Goal: Find specific page/section: Find specific page/section

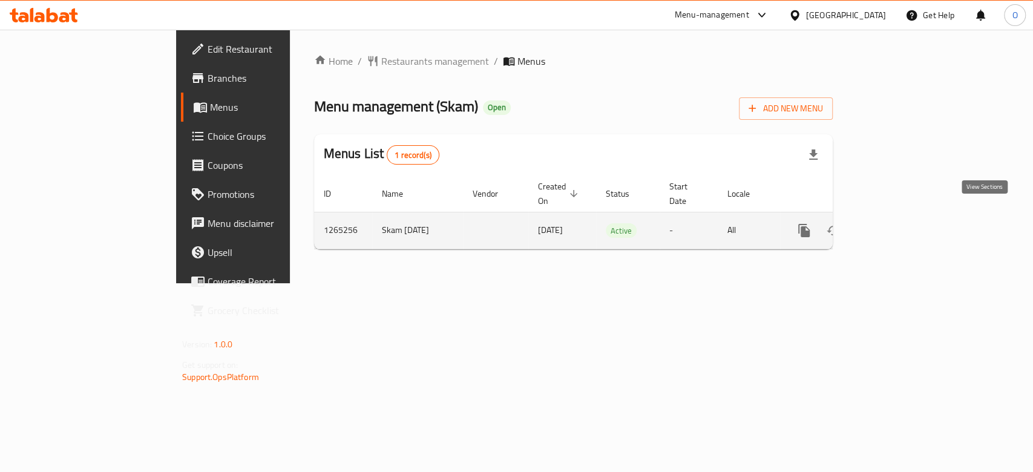
click at [906, 216] on link "enhanced table" at bounding box center [891, 230] width 29 height 29
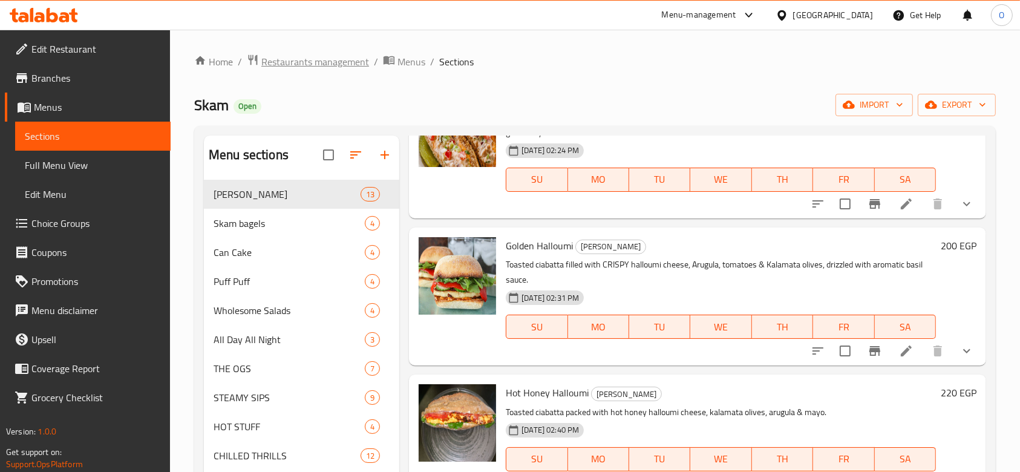
click at [287, 64] on span "Restaurants management" at bounding box center [315, 61] width 108 height 15
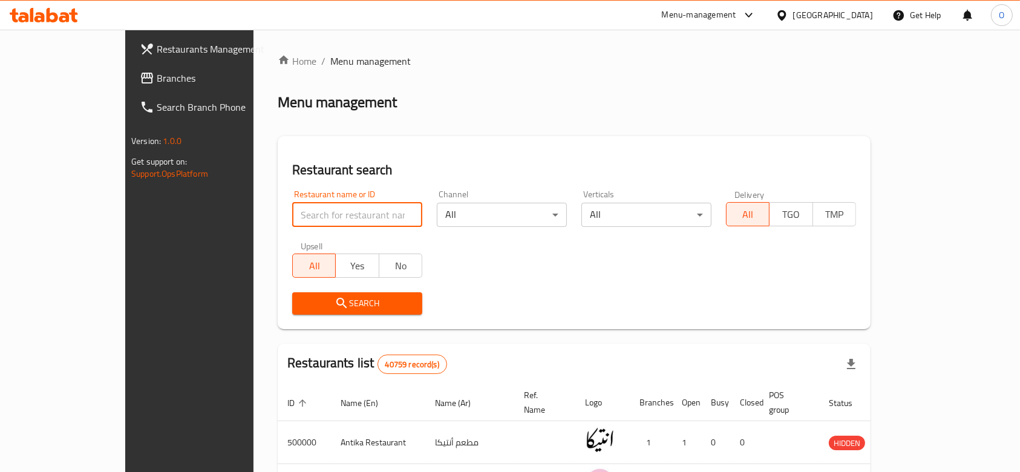
click at [292, 219] on input "search" at bounding box center [357, 215] width 130 height 24
paste input "655312"
click button "Search" at bounding box center [357, 303] width 130 height 22
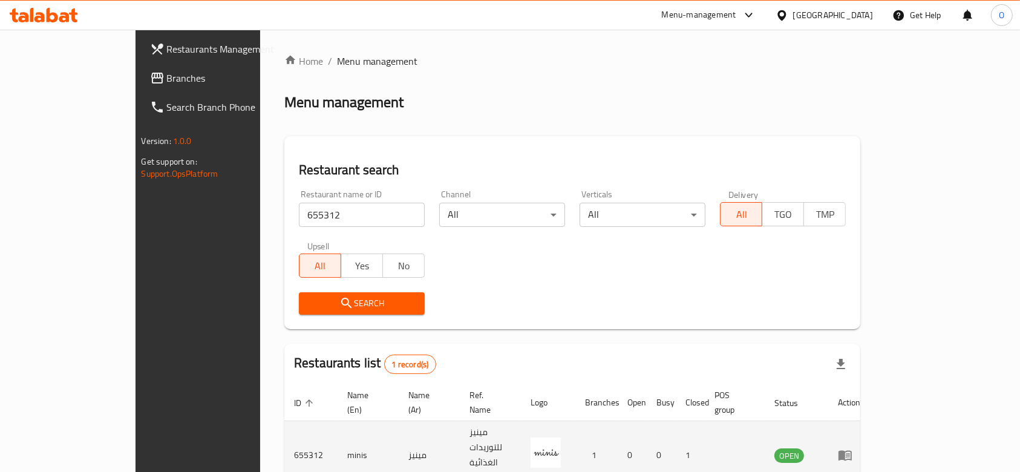
click at [338, 429] on td "minis" at bounding box center [368, 455] width 61 height 68
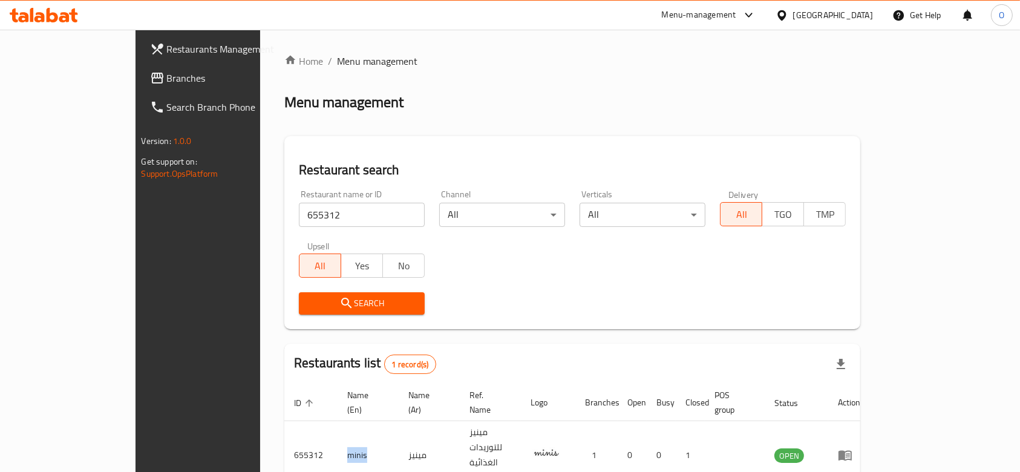
copy td "minis"
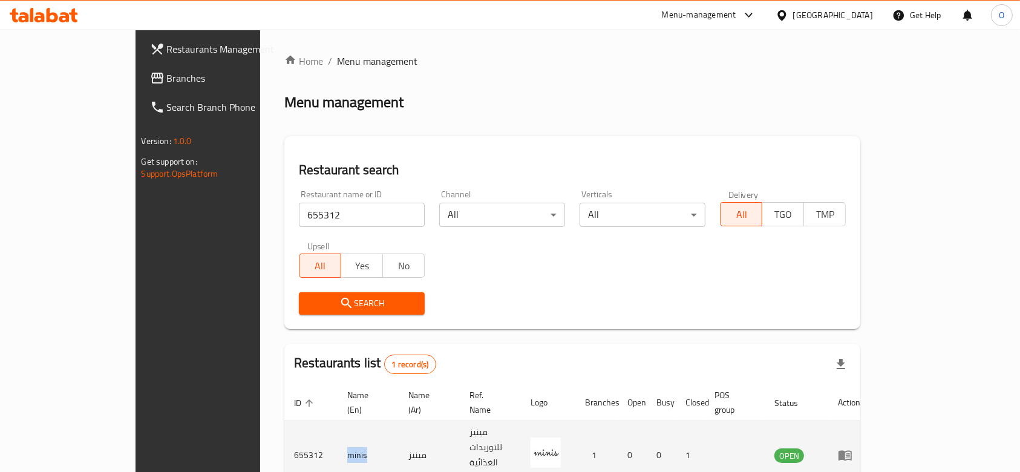
copy td "minis"
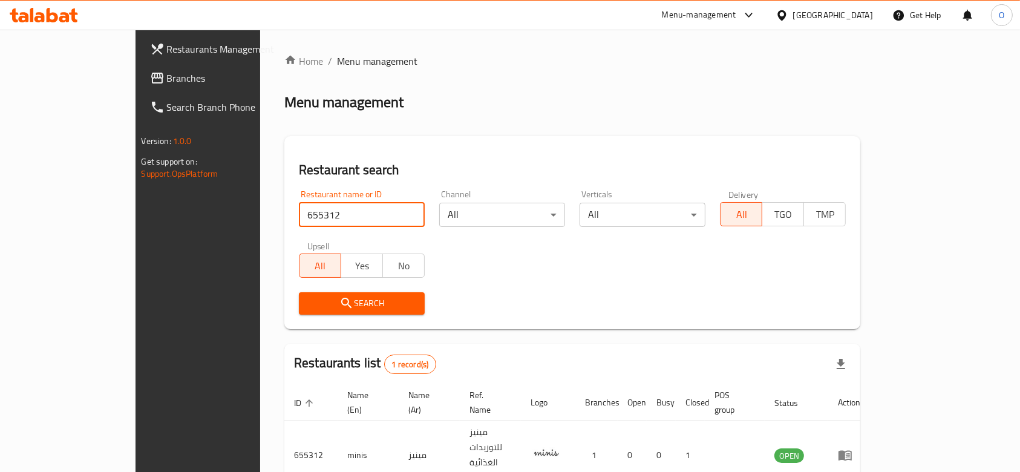
click at [299, 211] on input "655312" at bounding box center [362, 215] width 126 height 24
paste input "90785"
type input "690785"
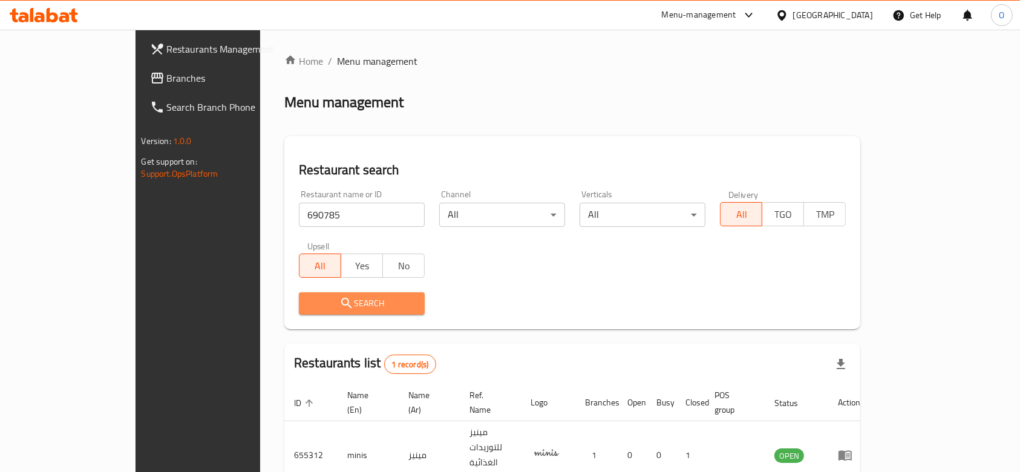
click at [309, 301] on span "Search" at bounding box center [362, 303] width 106 height 15
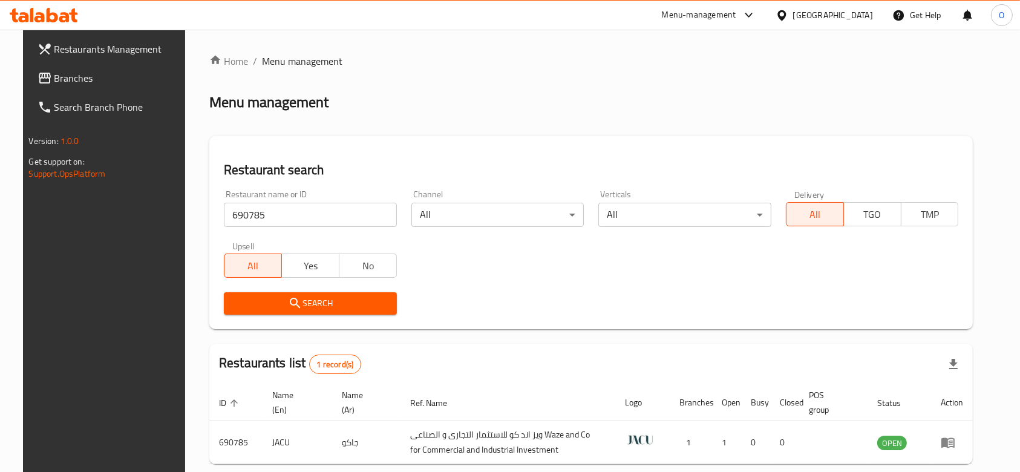
scroll to position [57, 0]
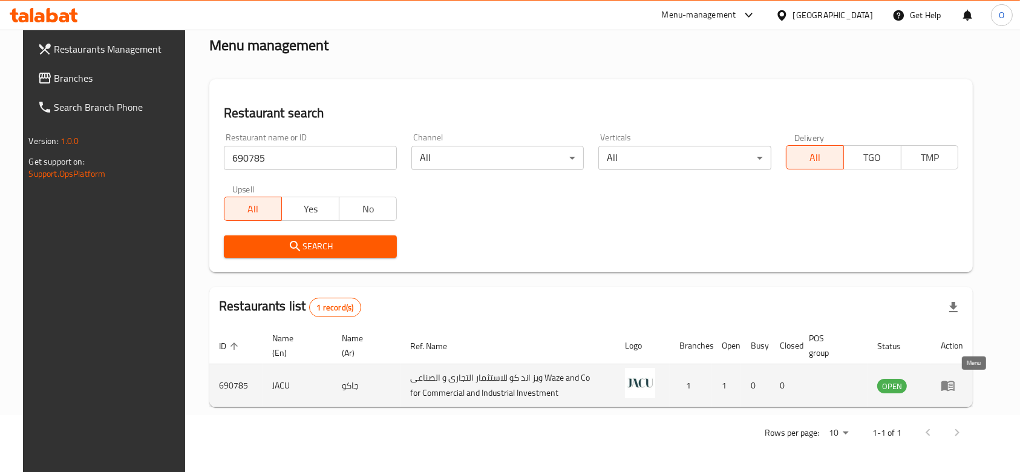
click at [963, 388] on link "enhanced table" at bounding box center [952, 385] width 22 height 15
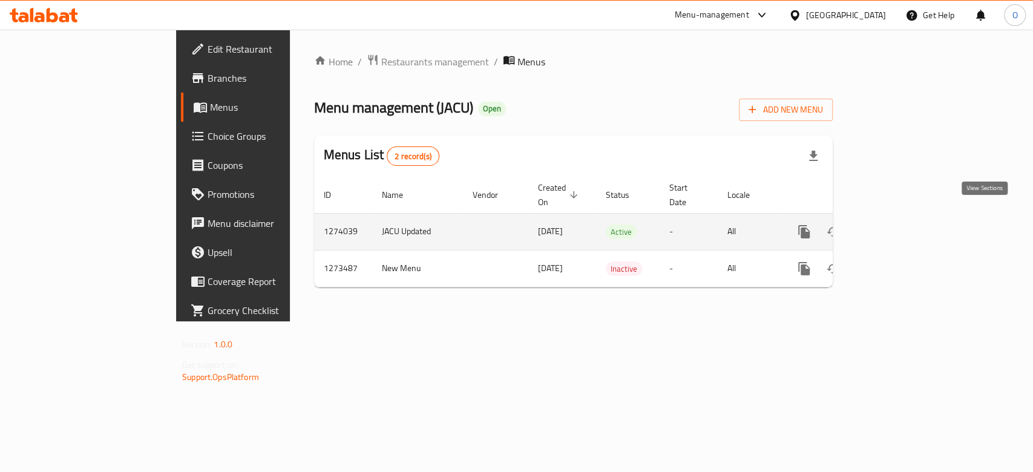
click at [898, 224] on icon "enhanced table" at bounding box center [891, 231] width 15 height 15
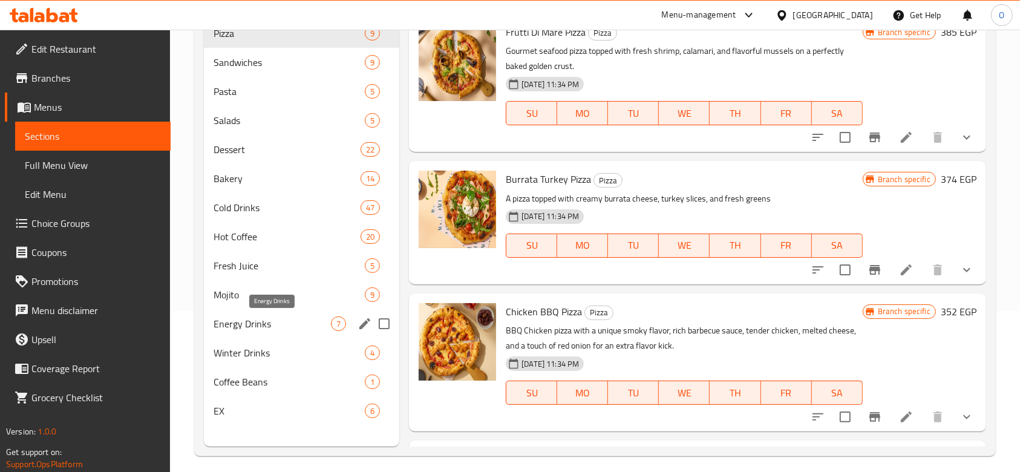
scroll to position [169, 0]
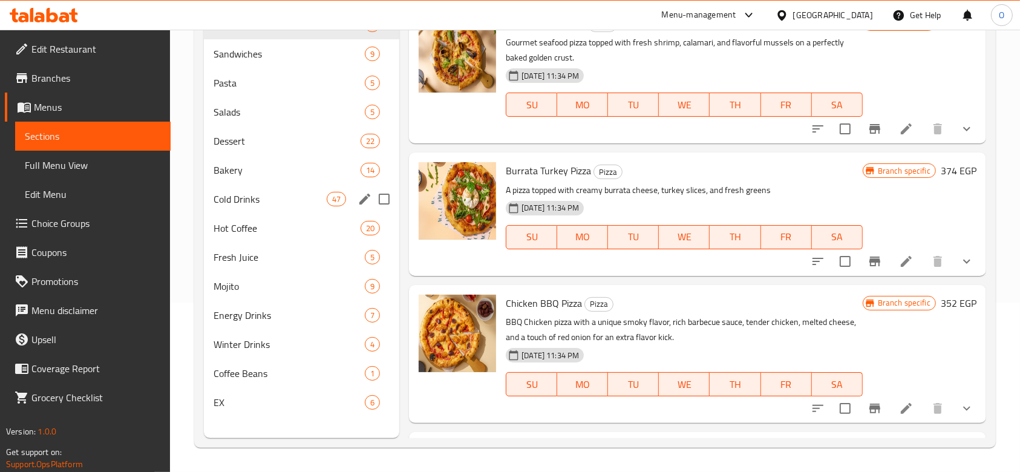
click at [249, 198] on span "Cold Drinks" at bounding box center [270, 199] width 113 height 15
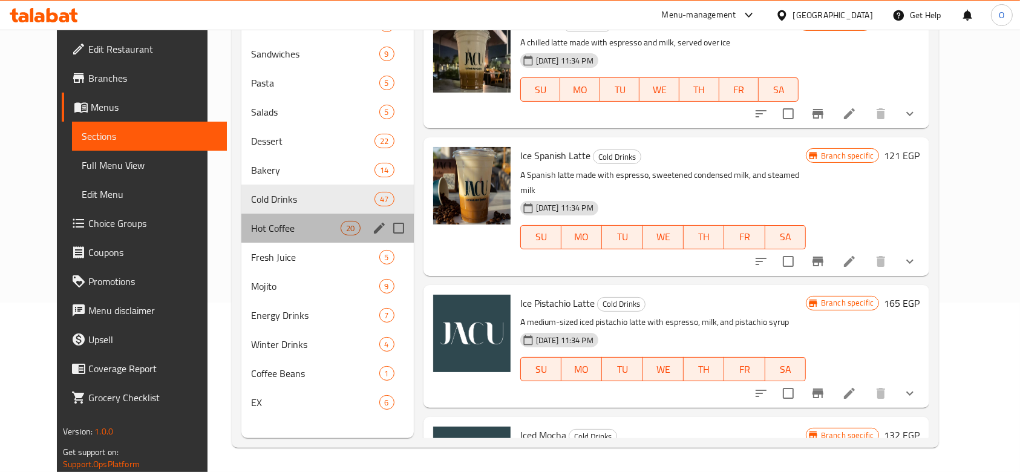
click at [252, 240] on div "Hot Coffee 20" at bounding box center [327, 228] width 172 height 29
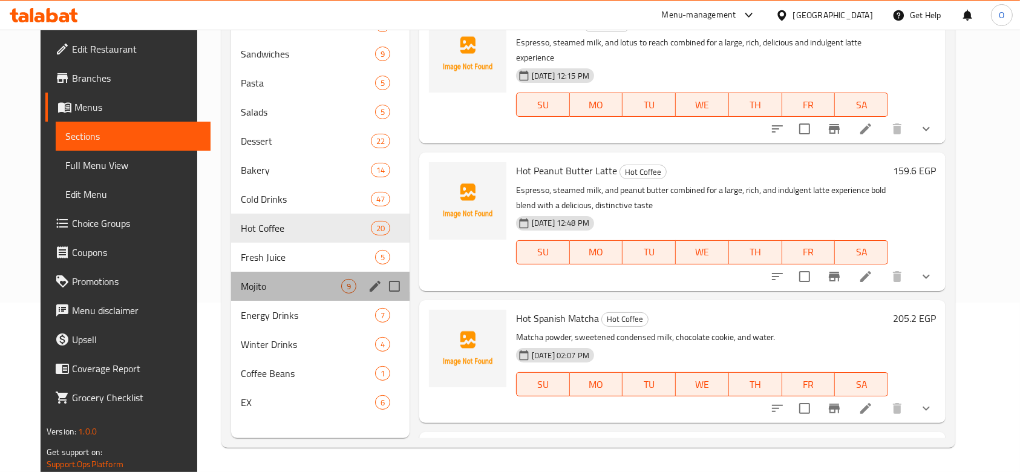
click at [240, 277] on div "Mojito 9" at bounding box center [320, 286] width 178 height 29
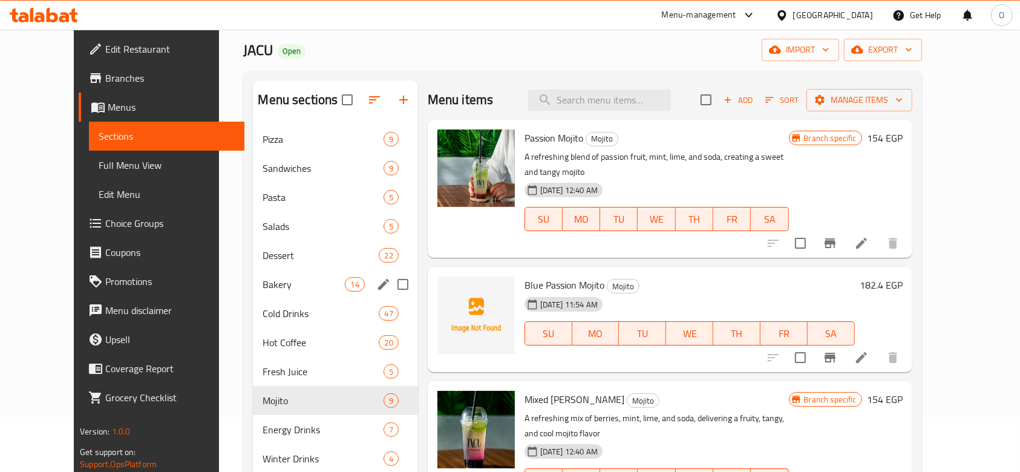
scroll to position [80, 0]
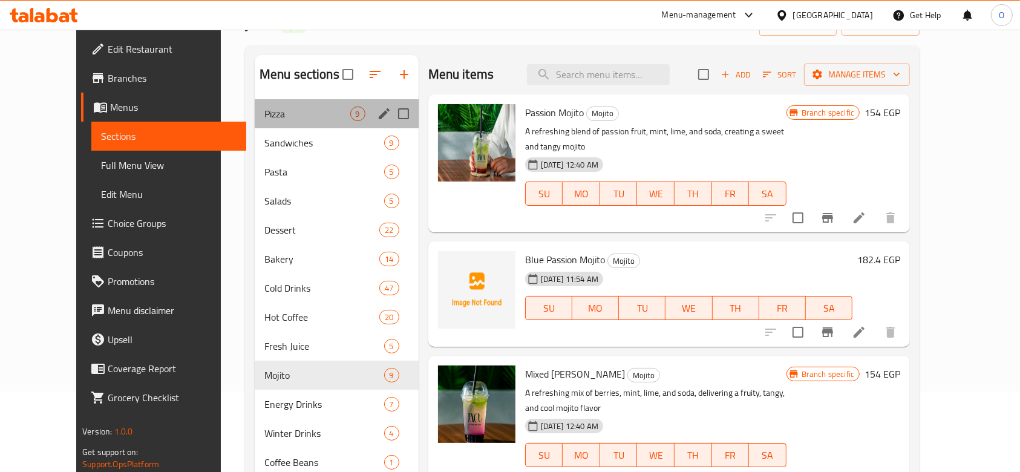
click at [255, 123] on div "Pizza 9" at bounding box center [337, 113] width 164 height 29
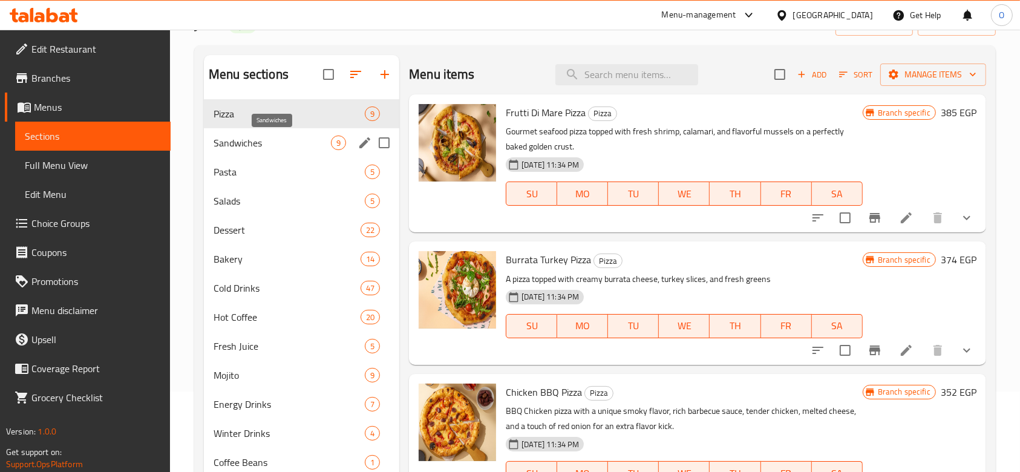
click at [259, 144] on span "Sandwiches" at bounding box center [272, 143] width 117 height 15
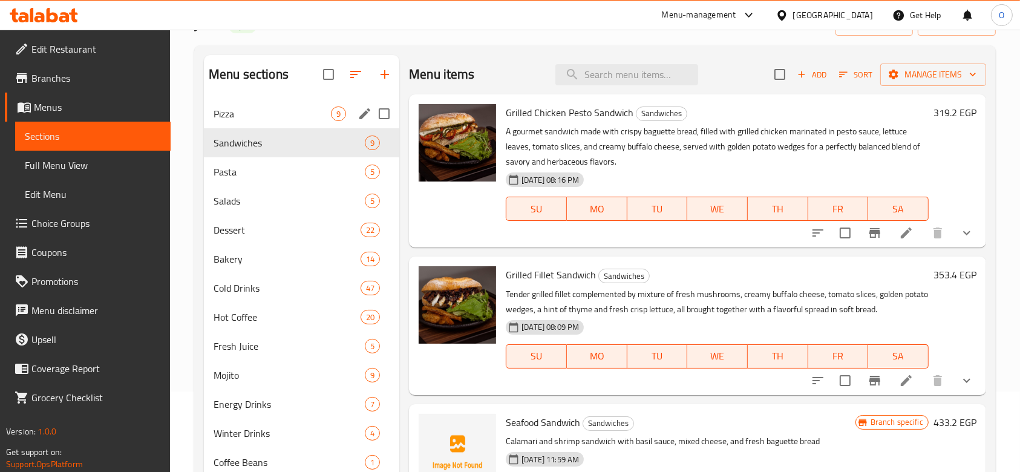
click at [249, 122] on div "Pizza 9" at bounding box center [301, 113] width 195 height 29
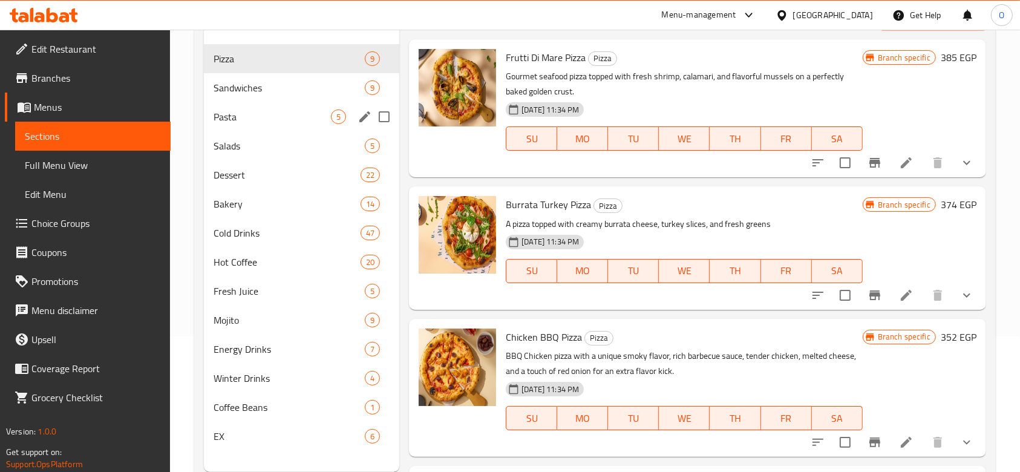
scroll to position [161, 0]
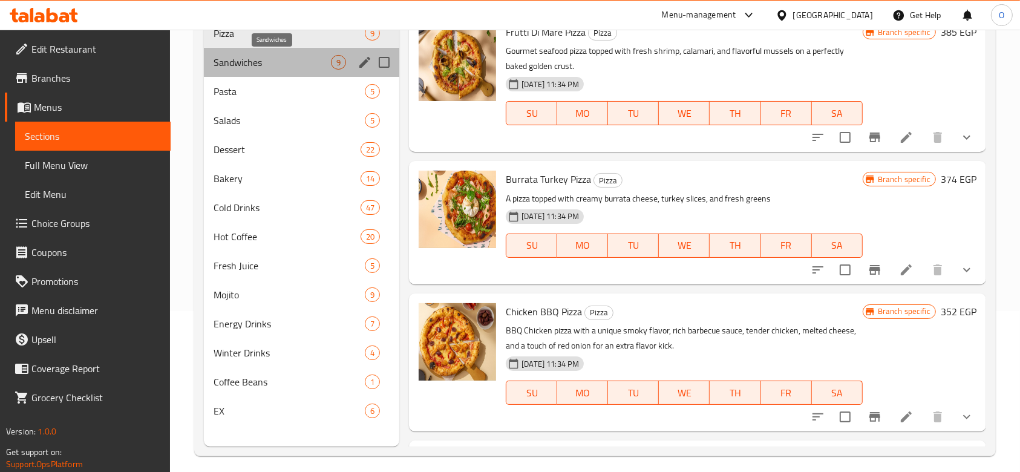
click at [258, 61] on span "Sandwiches" at bounding box center [272, 62] width 117 height 15
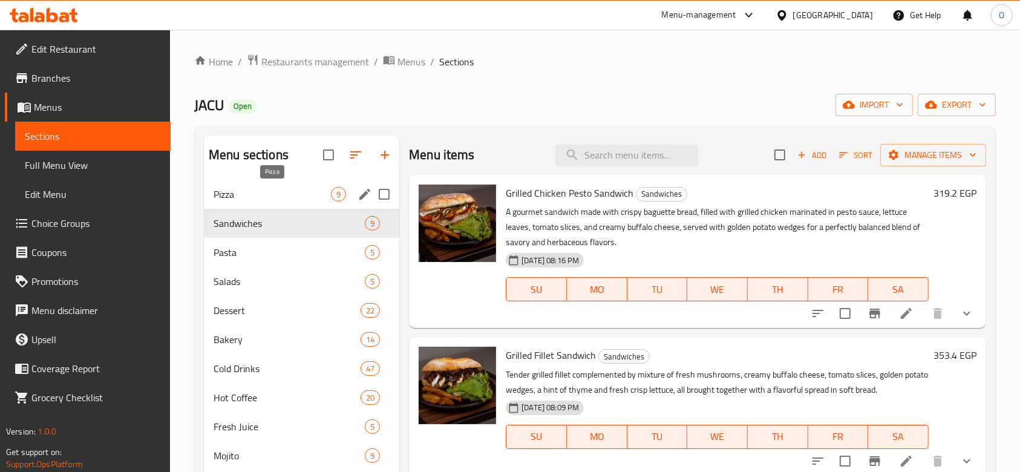
click at [245, 196] on span "Pizza" at bounding box center [272, 194] width 117 height 15
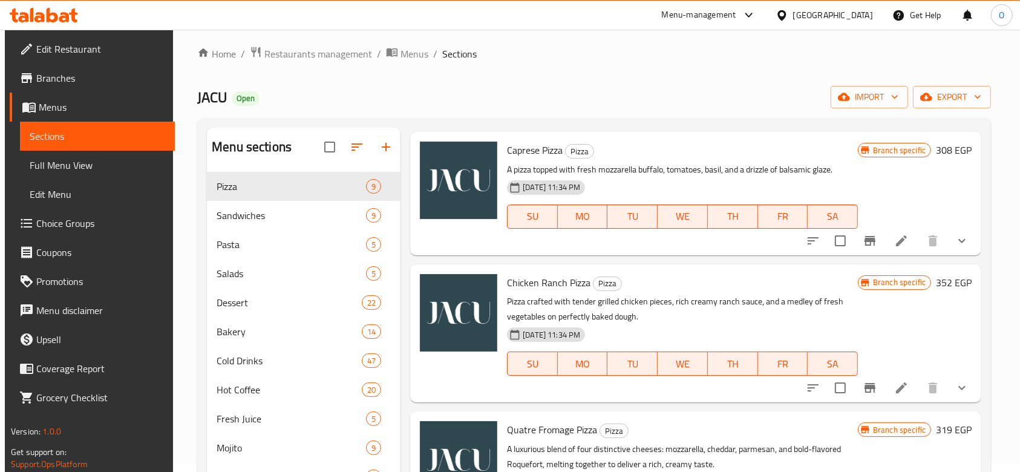
scroll to position [677, 0]
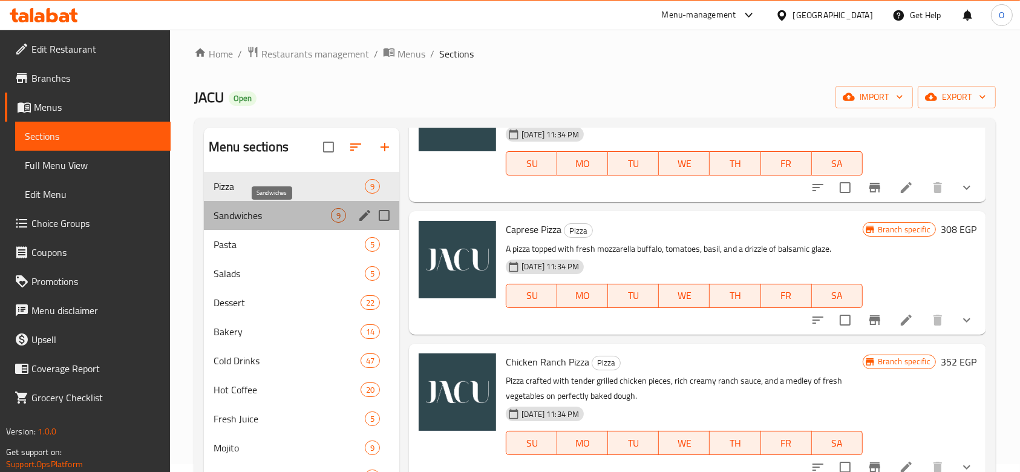
click at [288, 212] on span "Sandwiches" at bounding box center [272, 215] width 117 height 15
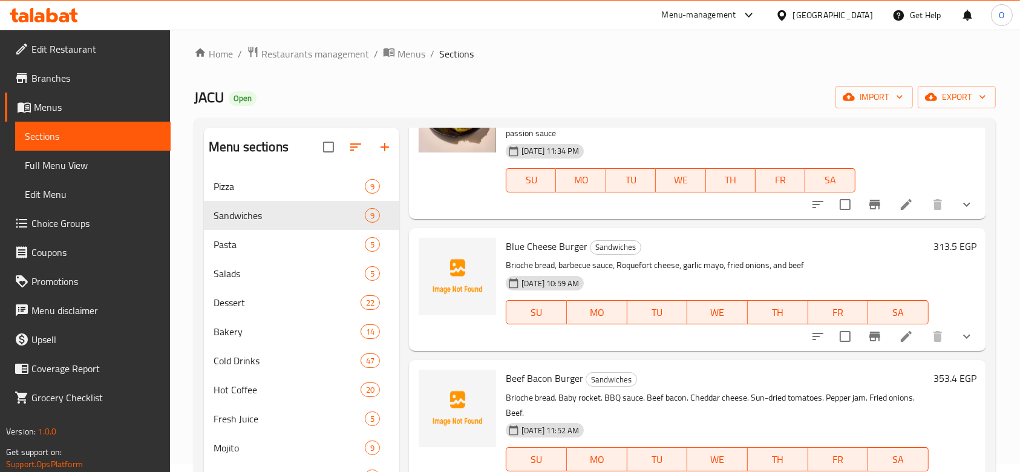
scroll to position [883, 0]
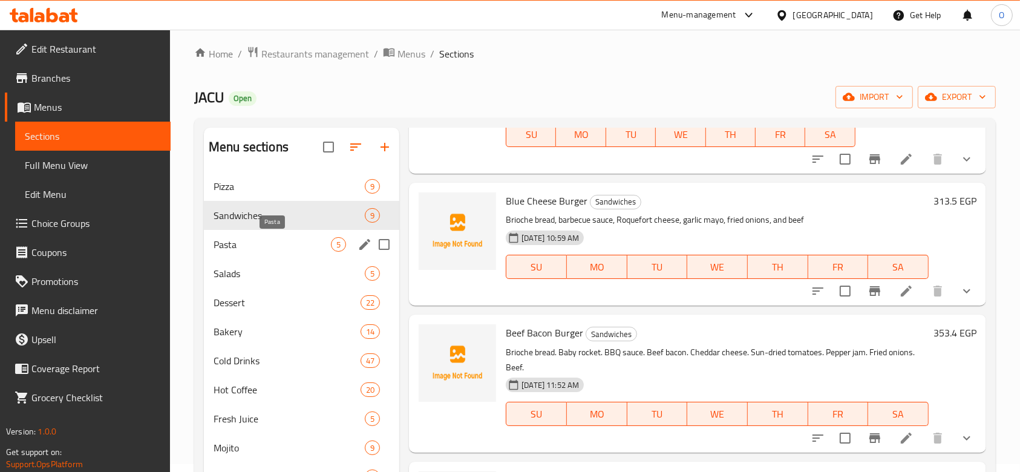
click at [255, 245] on span "Pasta" at bounding box center [272, 244] width 117 height 15
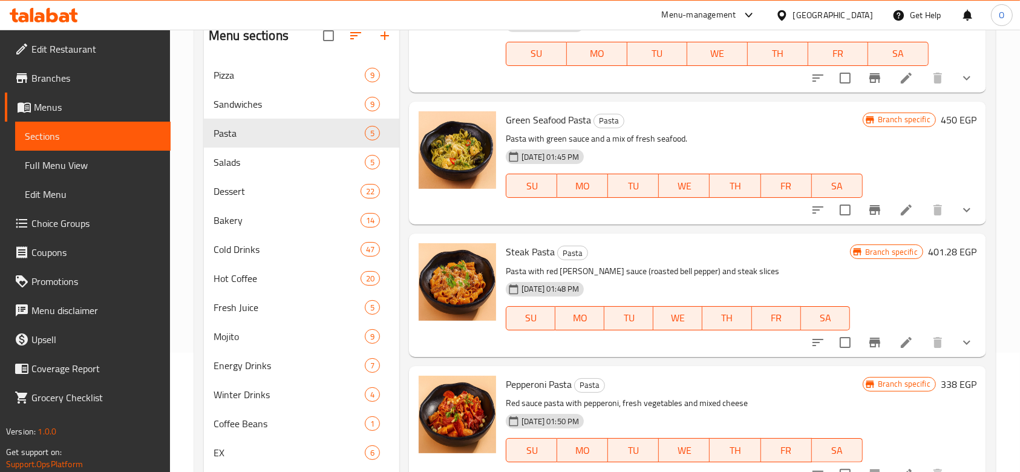
scroll to position [169, 0]
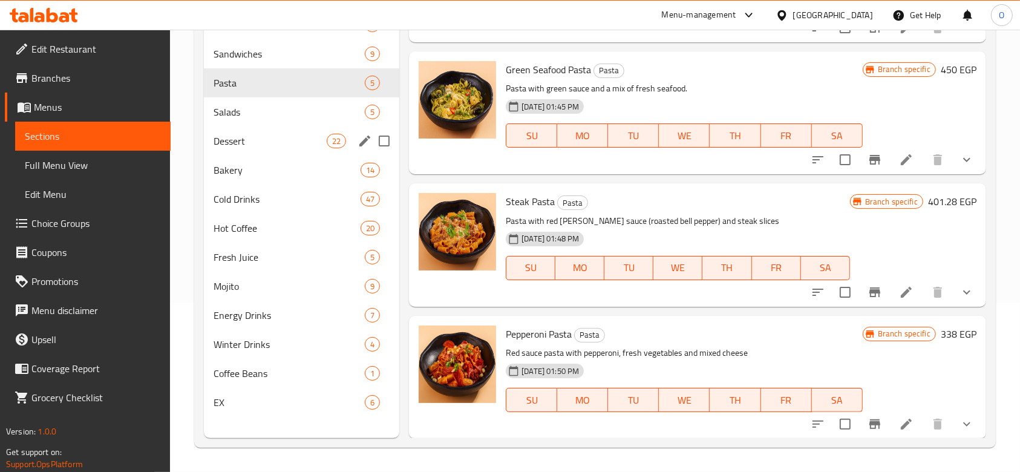
click at [223, 154] on div "Dessert 22" at bounding box center [301, 140] width 195 height 29
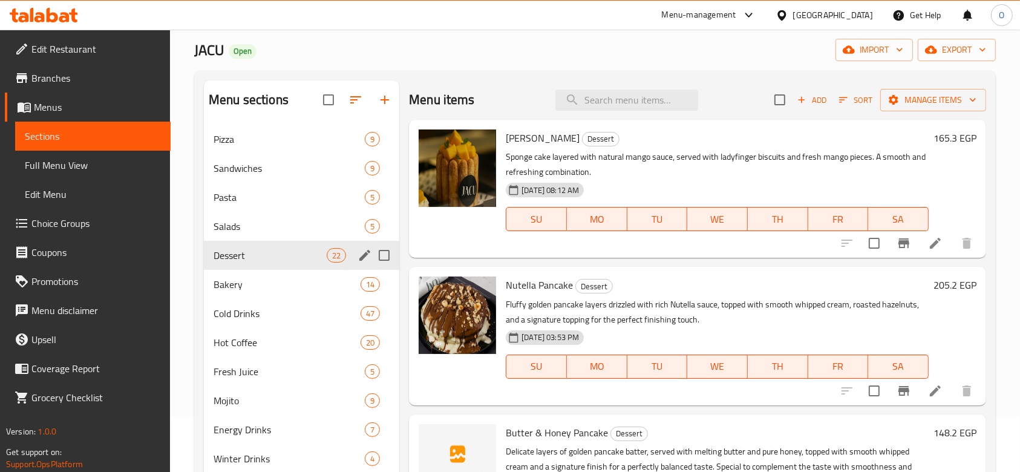
scroll to position [80, 0]
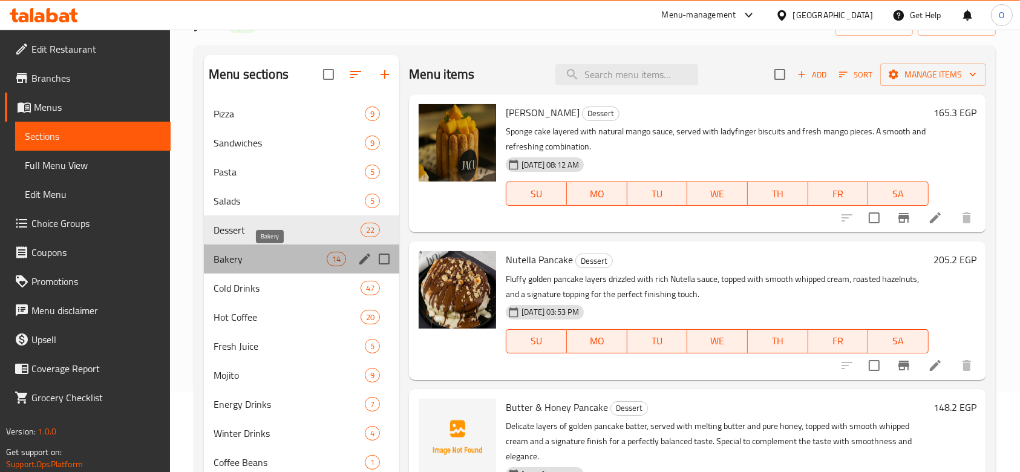
click at [249, 261] on span "Bakery" at bounding box center [270, 259] width 113 height 15
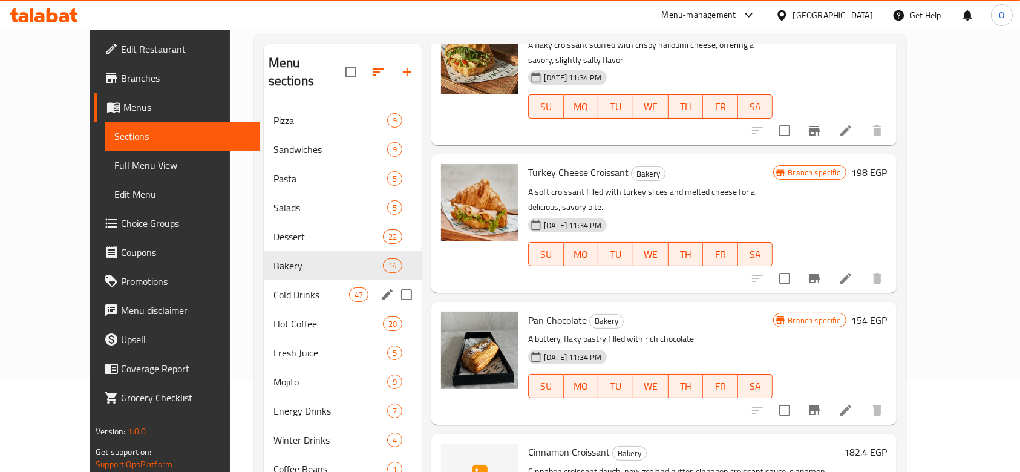
scroll to position [161, 0]
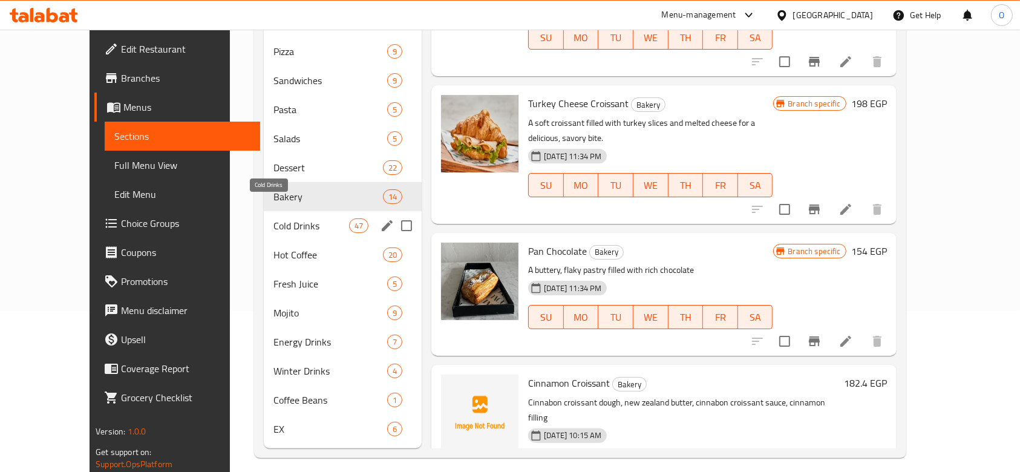
click at [273, 218] on span "Cold Drinks" at bounding box center [311, 225] width 76 height 15
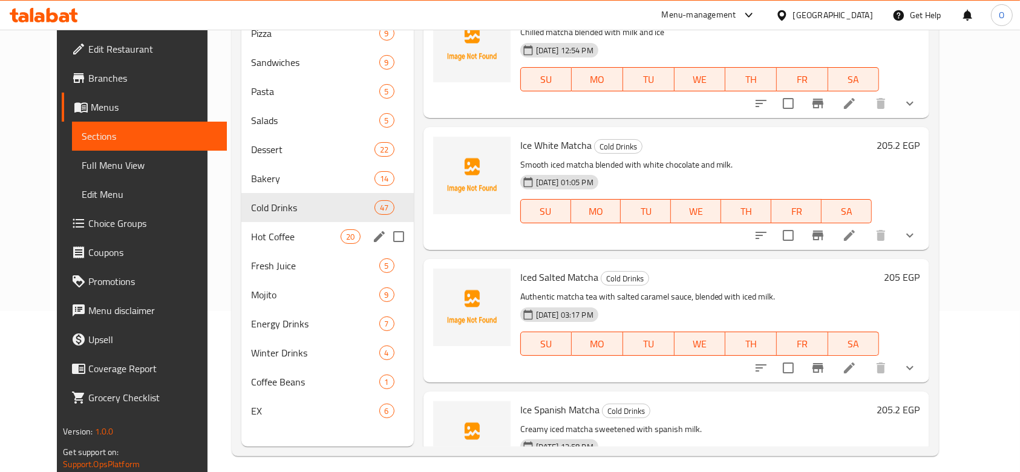
click at [270, 246] on div "Hot Coffee 20" at bounding box center [327, 236] width 172 height 29
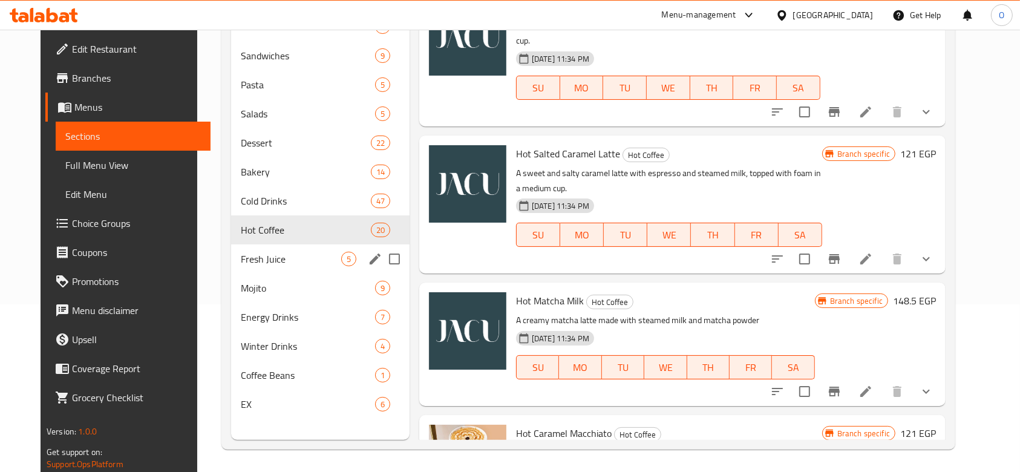
scroll to position [169, 0]
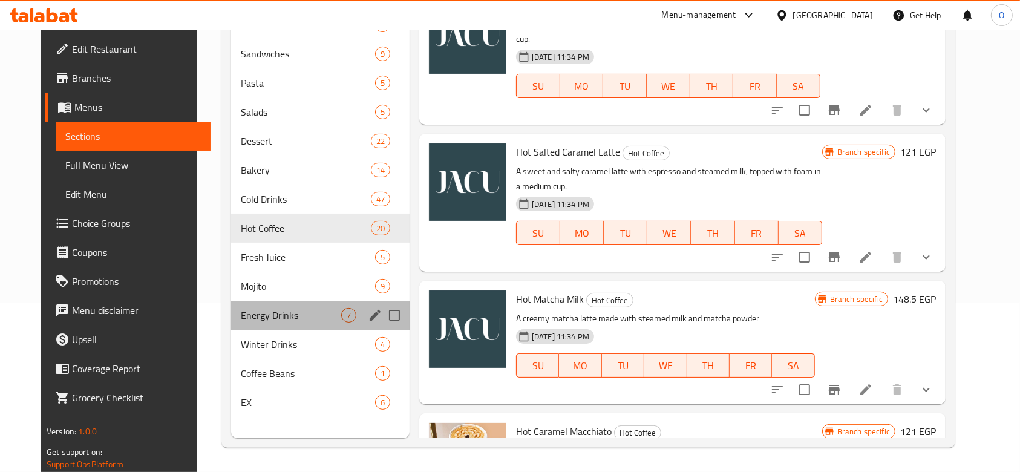
click at [255, 325] on div "Energy Drinks 7" at bounding box center [320, 315] width 178 height 29
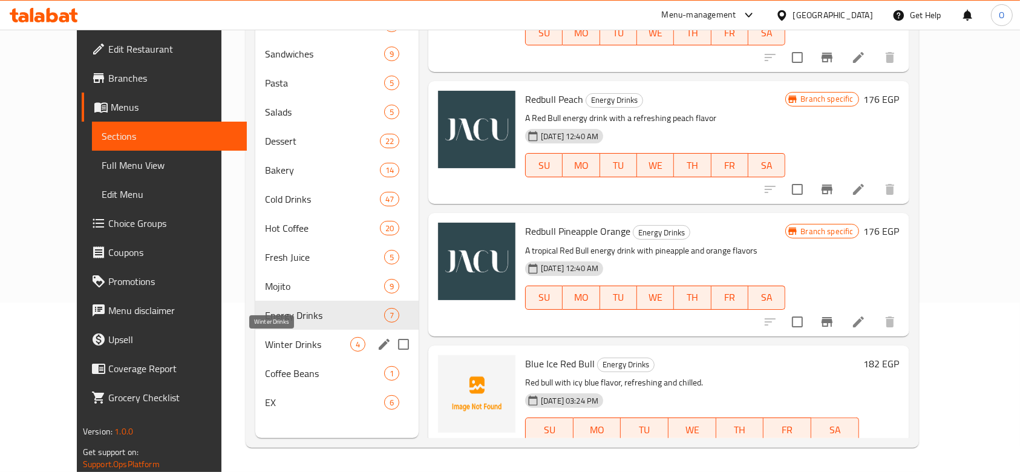
click at [265, 337] on span "Winter Drinks" at bounding box center [307, 344] width 85 height 15
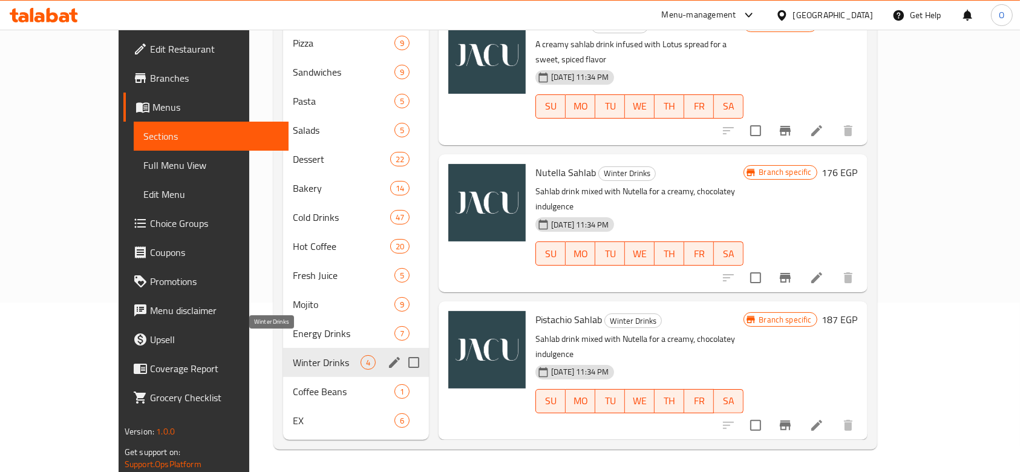
scroll to position [87, 0]
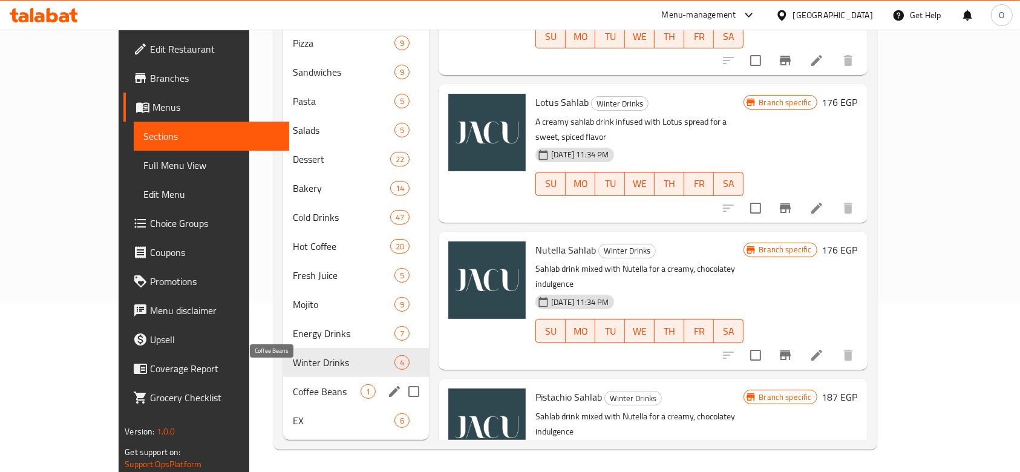
click at [293, 384] on span "Coffee Beans" at bounding box center [327, 391] width 68 height 15
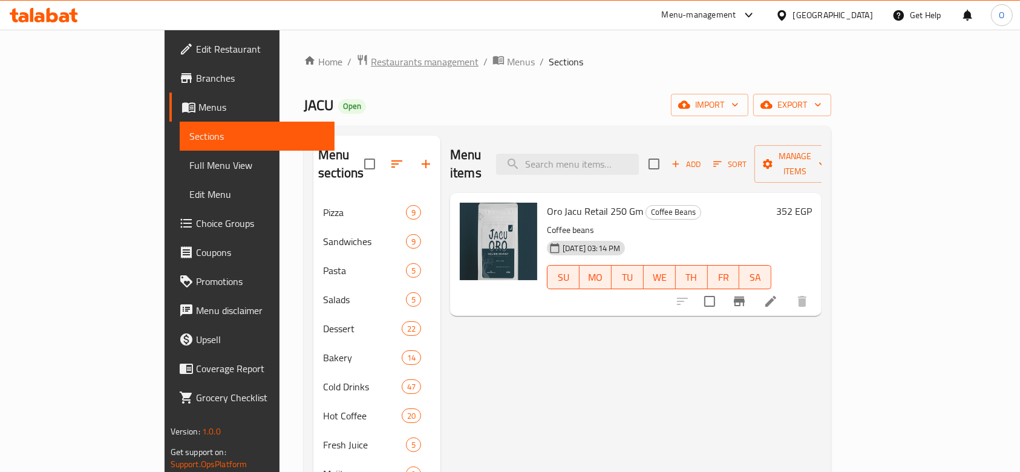
click at [371, 65] on span "Restaurants management" at bounding box center [425, 61] width 108 height 15
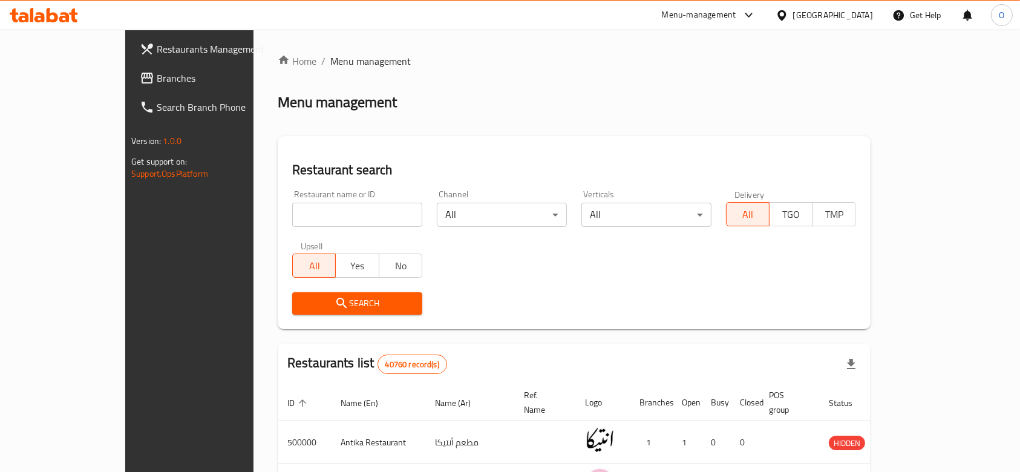
click at [292, 213] on input "search" at bounding box center [357, 215] width 130 height 24
paste input "700072"
type input "700072"
click button "Search" at bounding box center [357, 303] width 130 height 22
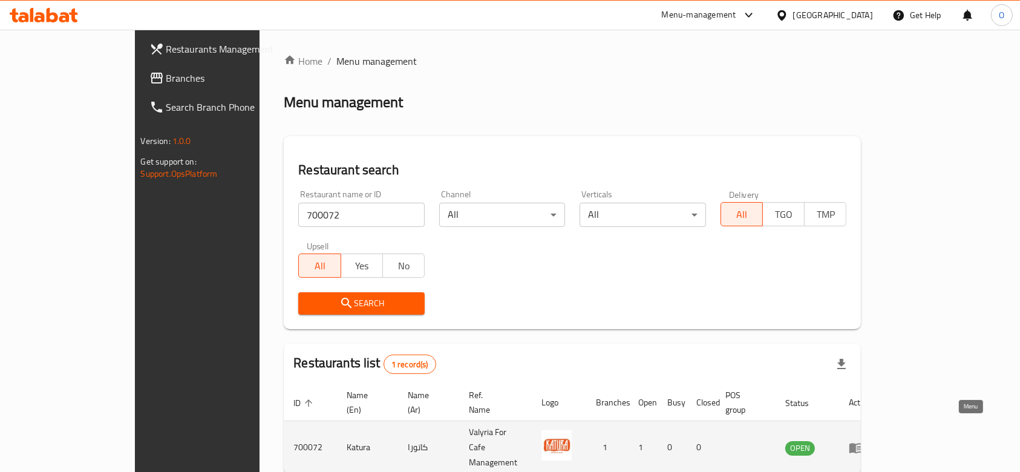
click at [863, 440] on icon "enhanced table" at bounding box center [856, 447] width 15 height 15
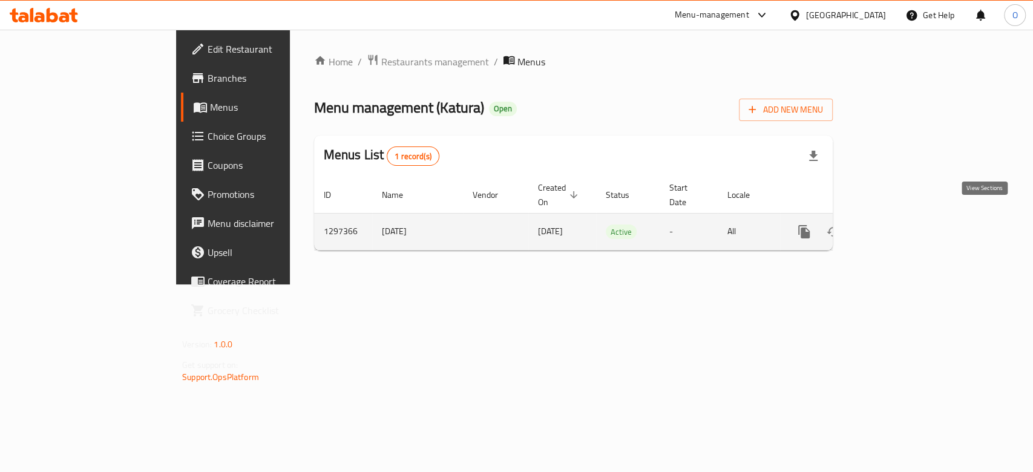
click at [906, 219] on link "enhanced table" at bounding box center [891, 231] width 29 height 29
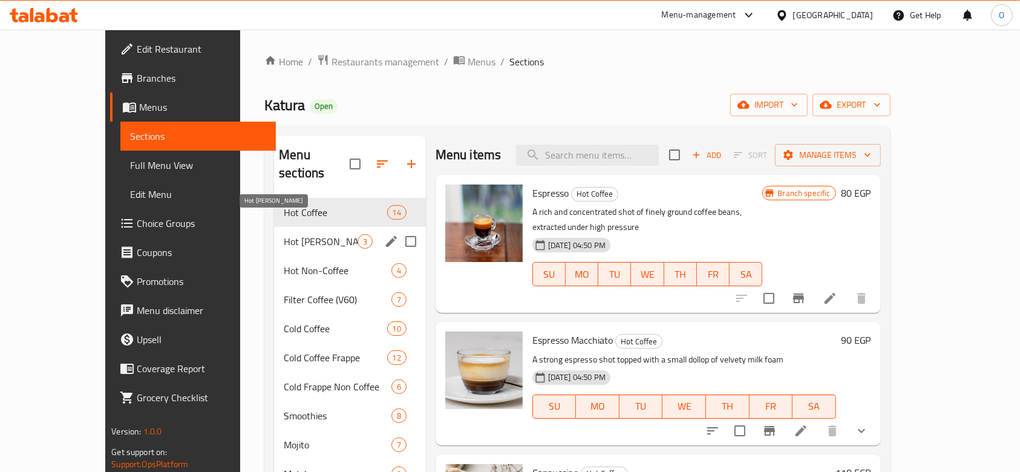
click at [288, 234] on span "Hot [PERSON_NAME]" at bounding box center [320, 241] width 73 height 15
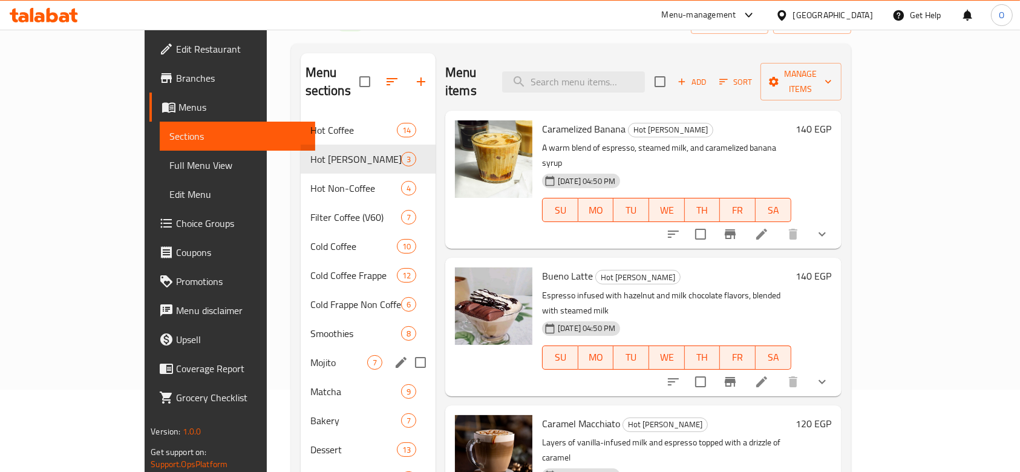
scroll to position [161, 0]
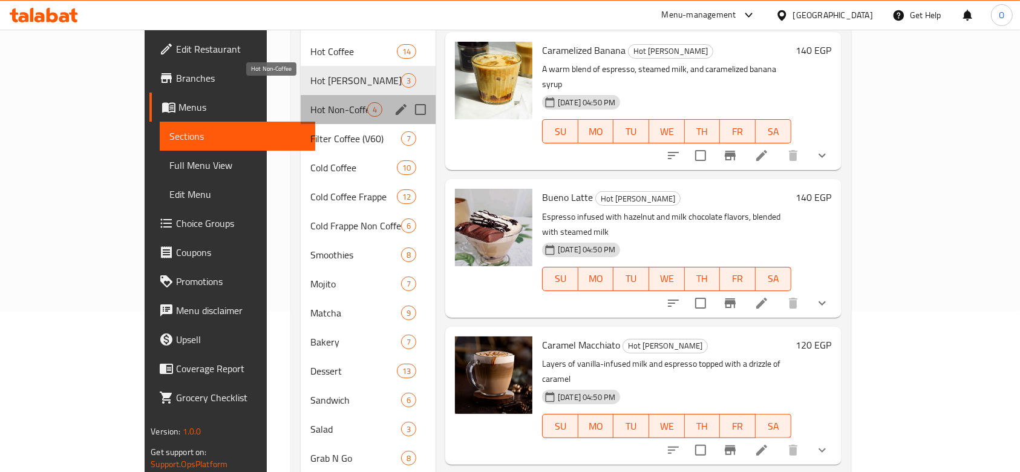
click at [310, 102] on span "Hot Non-Coffee" at bounding box center [338, 109] width 57 height 15
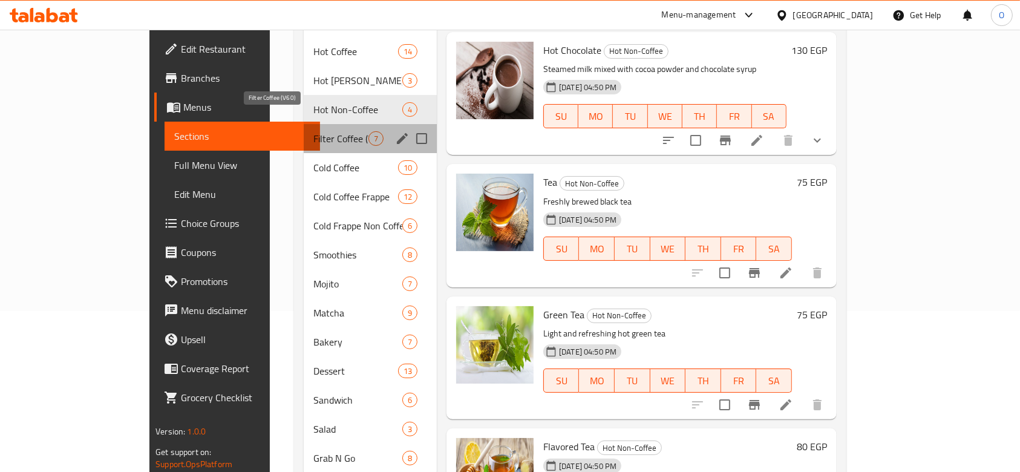
click at [313, 131] on span "Filter Coffee (V60)" at bounding box center [340, 138] width 55 height 15
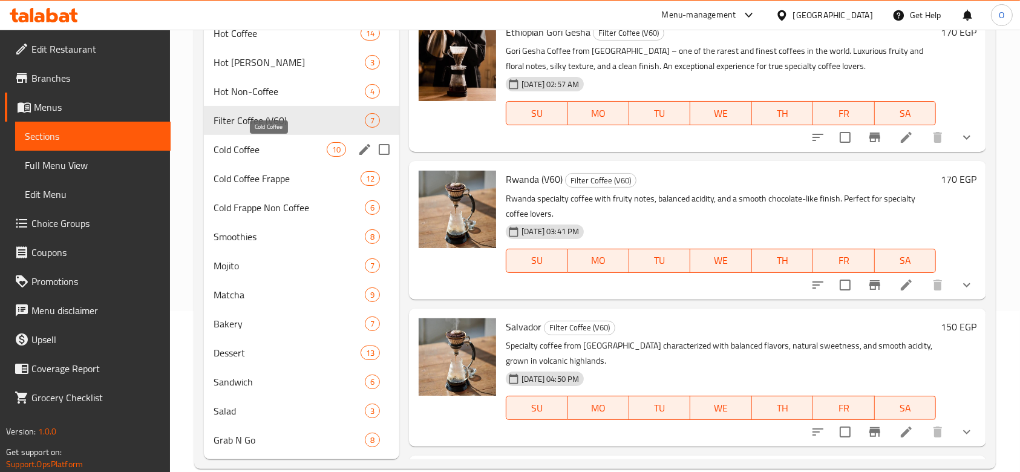
click at [253, 154] on span "Cold Coffee" at bounding box center [270, 149] width 113 height 15
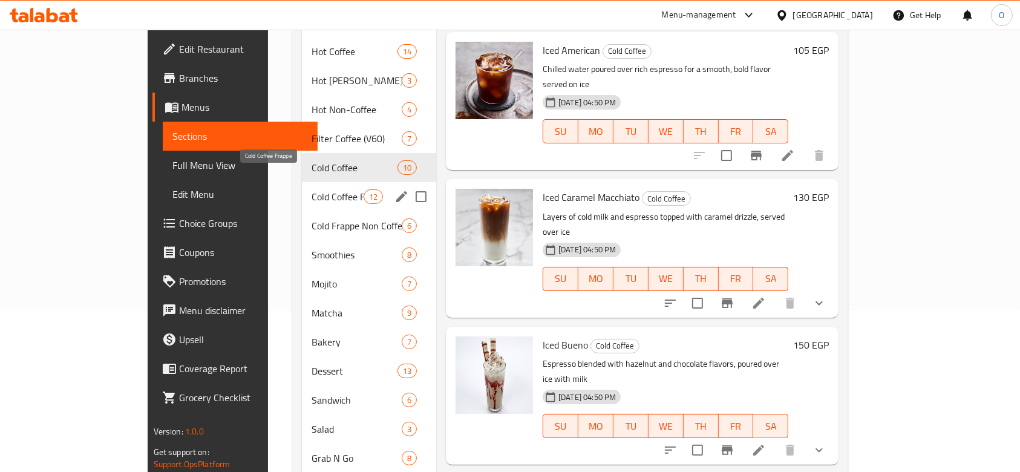
click at [312, 189] on span "Cold Coffee Frappe" at bounding box center [337, 196] width 51 height 15
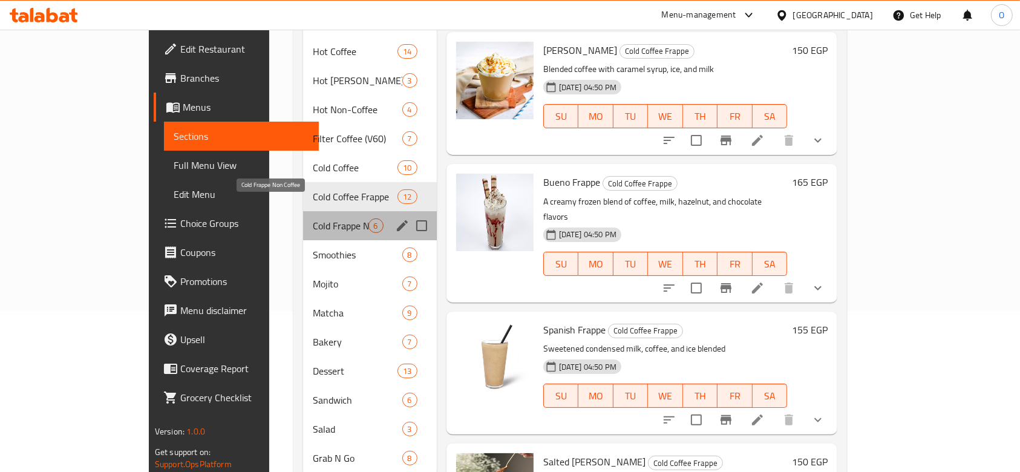
click at [313, 218] on span "Cold Frappe Non Coffee" at bounding box center [341, 225] width 56 height 15
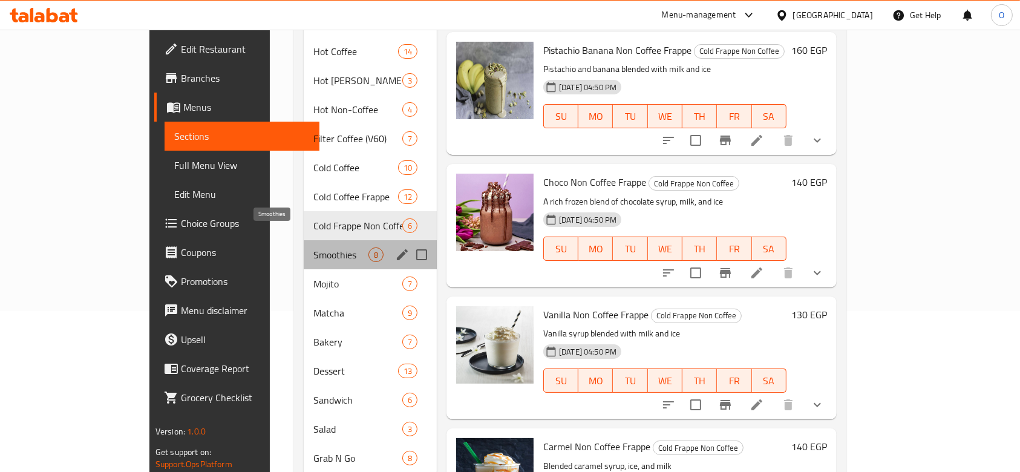
click at [313, 247] on span "Smoothies" at bounding box center [340, 254] width 55 height 15
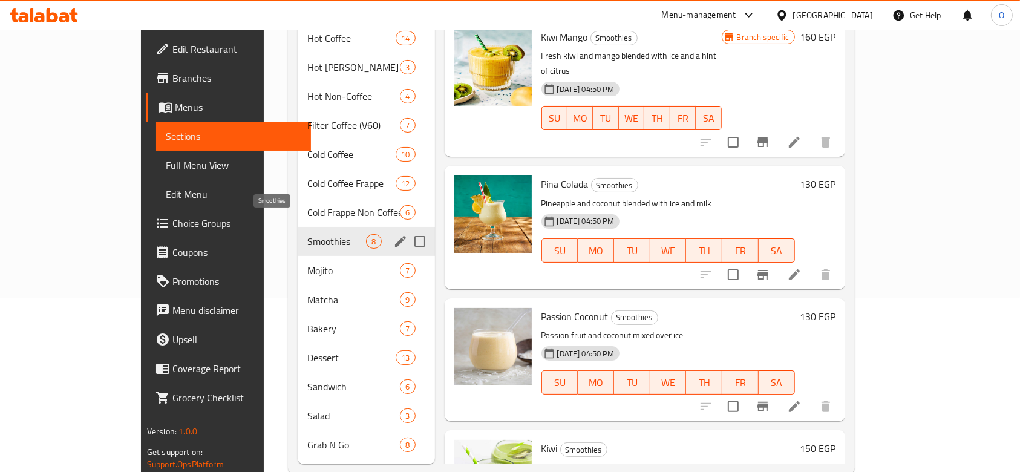
scroll to position [181, 0]
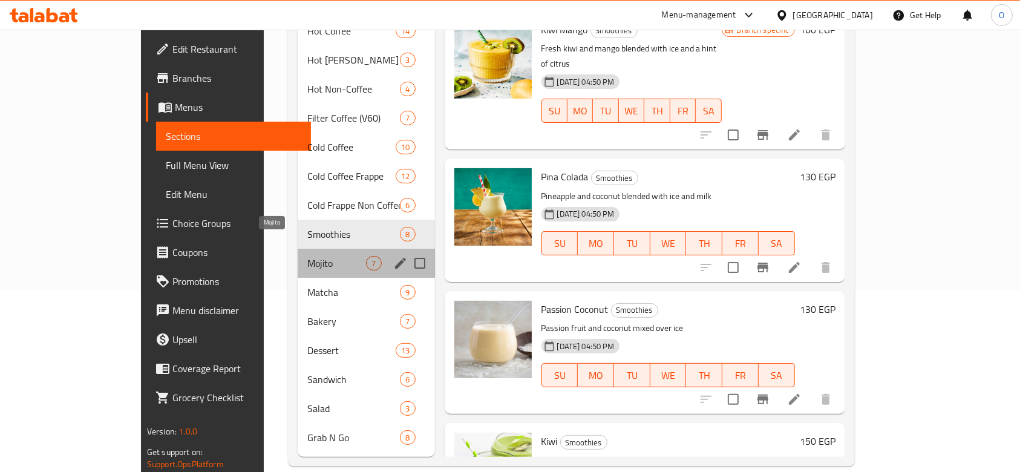
click at [307, 256] on span "Mojito" at bounding box center [336, 263] width 59 height 15
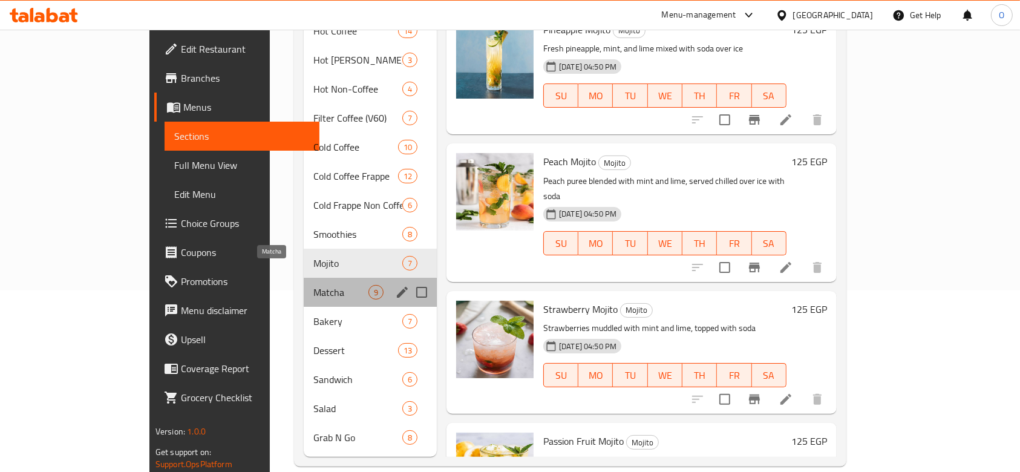
click at [313, 285] on span "Matcha" at bounding box center [340, 292] width 55 height 15
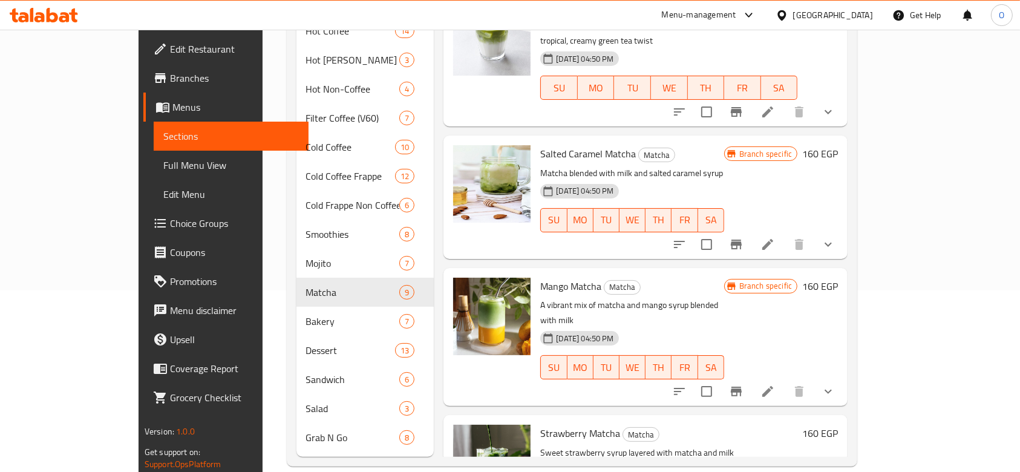
scroll to position [735, 0]
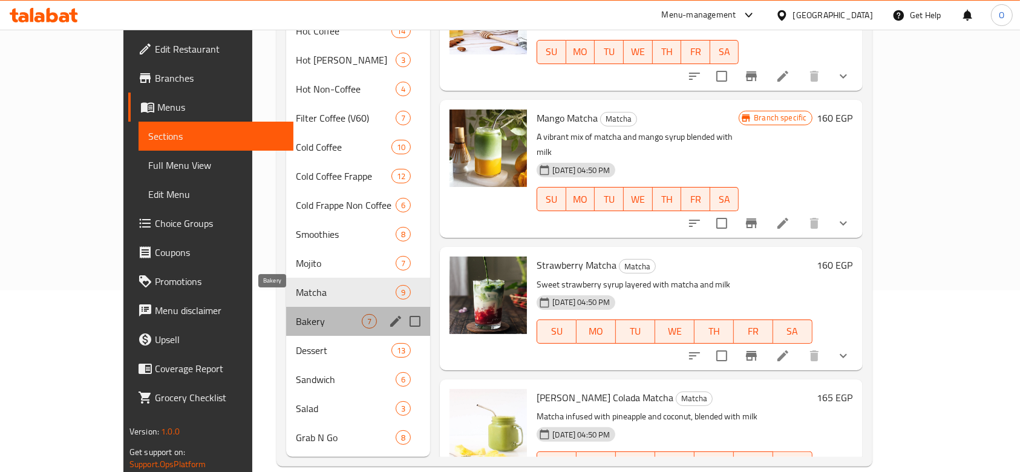
click at [296, 314] on span "Bakery" at bounding box center [329, 321] width 66 height 15
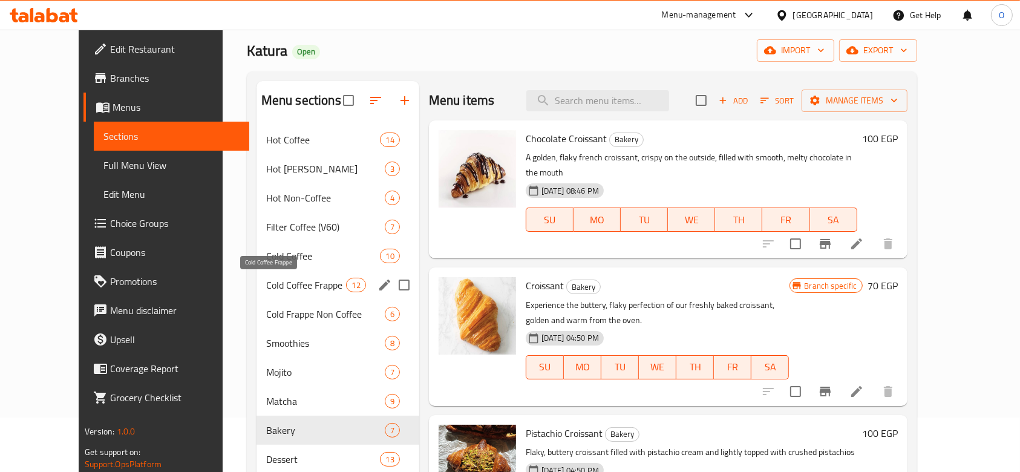
scroll to position [181, 0]
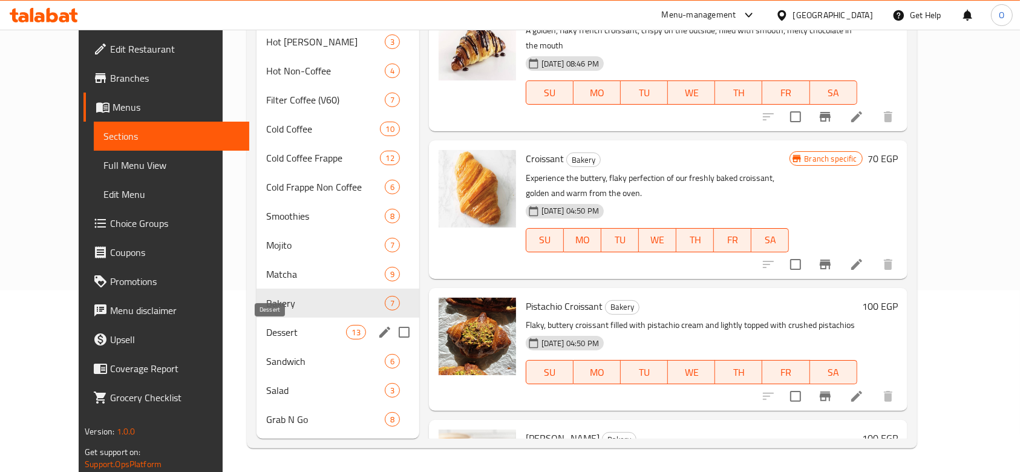
click at [266, 325] on span "Dessert" at bounding box center [306, 332] width 80 height 15
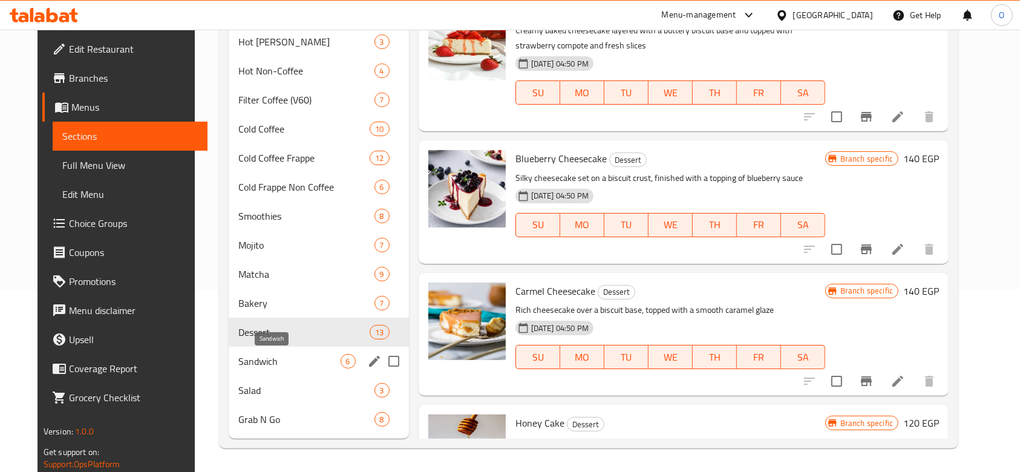
click at [260, 368] on div "Sandwich 6" at bounding box center [319, 361] width 180 height 29
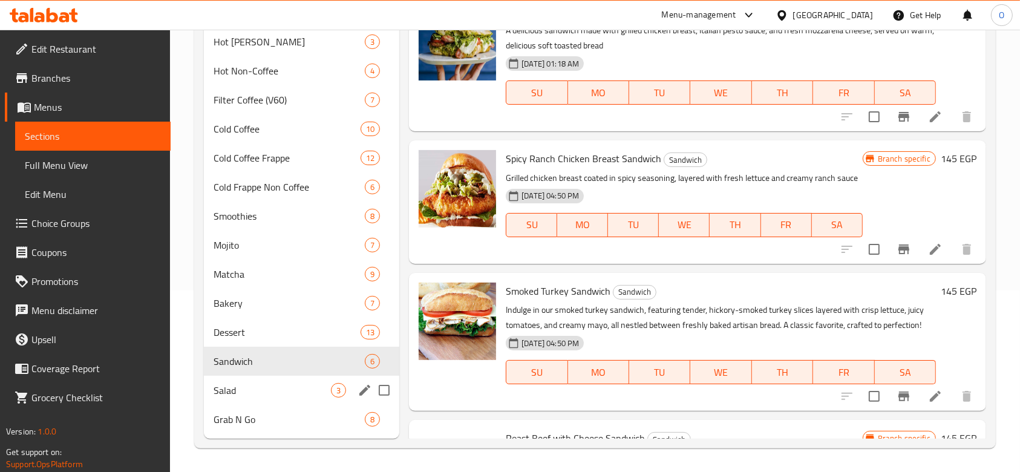
click at [241, 379] on div "Salad 3" at bounding box center [301, 390] width 195 height 29
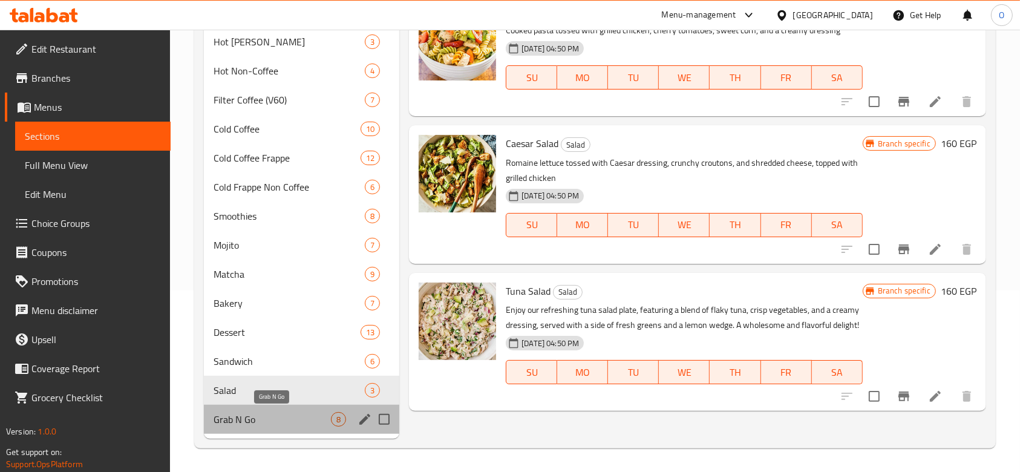
click at [246, 419] on span "Grab N Go" at bounding box center [272, 419] width 117 height 15
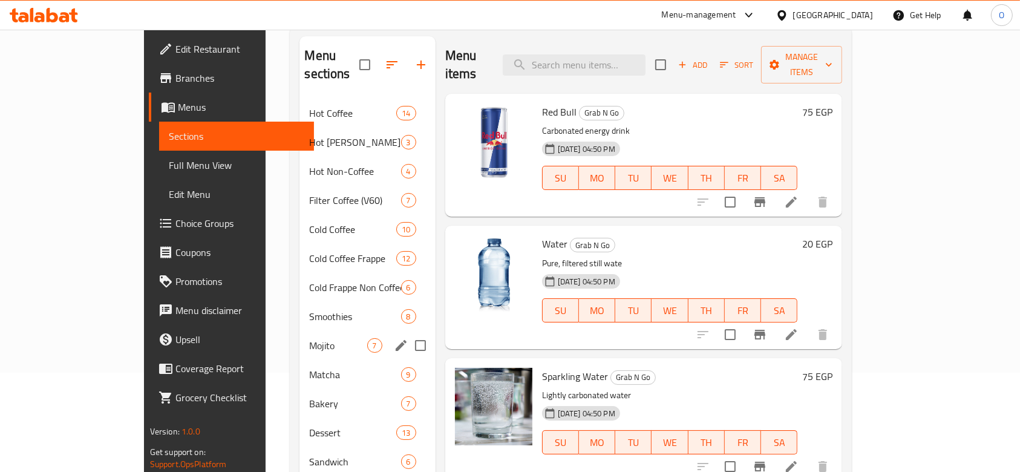
scroll to position [20, 0]
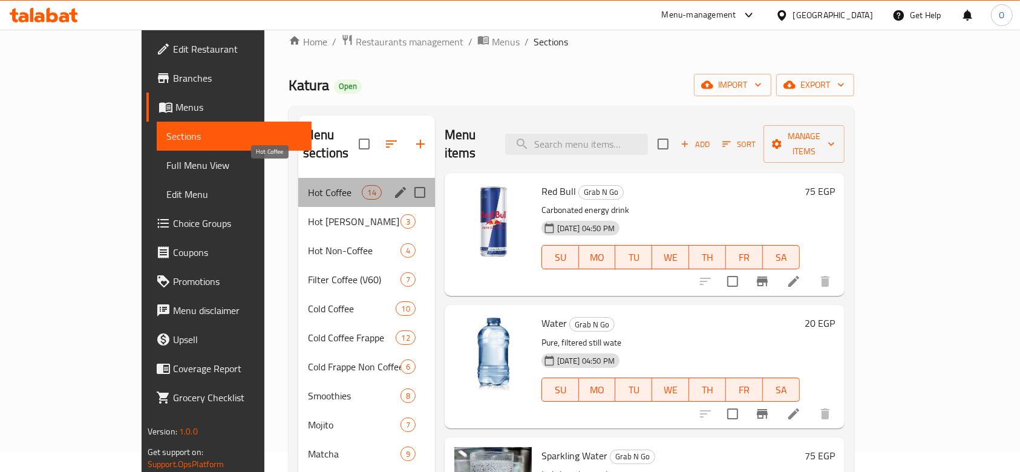
click at [308, 185] on span "Hot Coffee" at bounding box center [335, 192] width 54 height 15
